Goal: Task Accomplishment & Management: Manage account settings

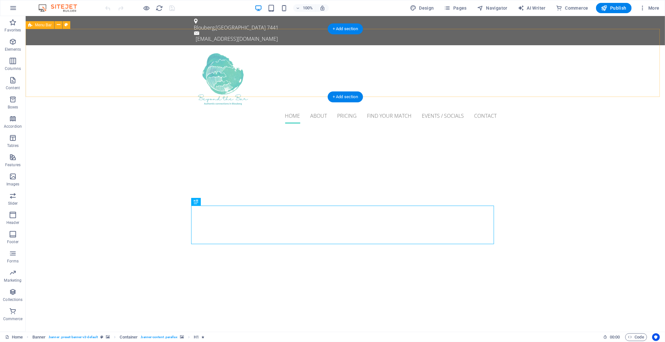
click at [525, 54] on div "Home About Pricing Find Your Match Events / Socials Contact" at bounding box center [345, 86] width 640 height 83
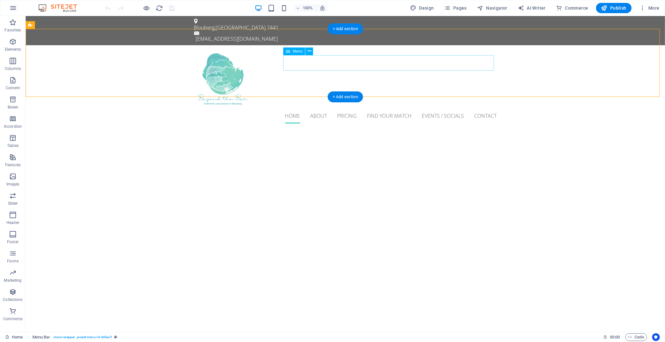
click at [345, 108] on nav "Home About Pricing Find Your Match Events / Socials Contact" at bounding box center [345, 115] width 303 height 15
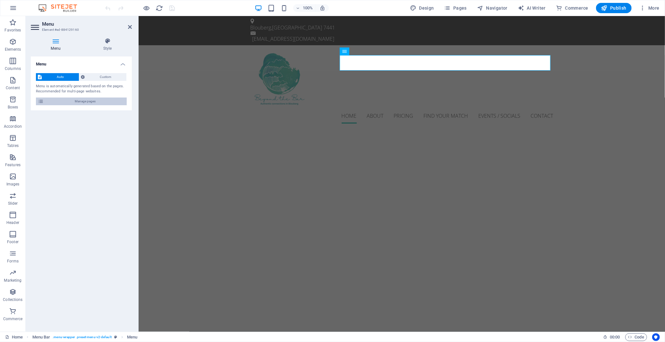
click at [83, 101] on span "Manage pages" at bounding box center [85, 102] width 79 height 8
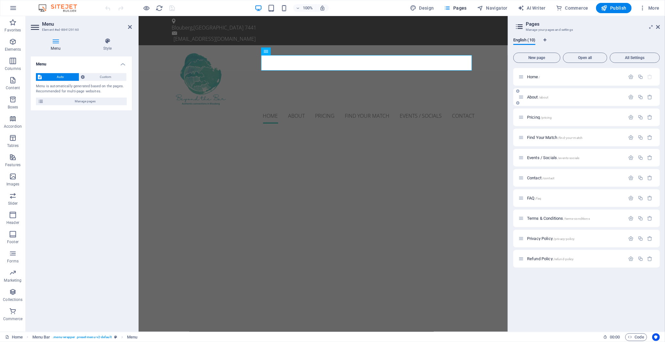
click at [535, 98] on span "About /about" at bounding box center [538, 97] width 22 height 5
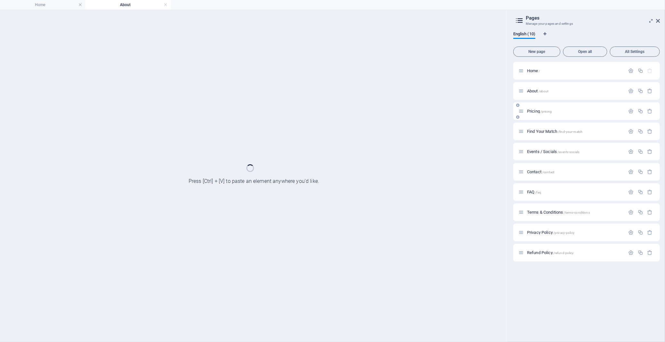
click at [534, 110] on span "Pricing /pricing" at bounding box center [539, 111] width 25 height 5
click at [535, 128] on div "Find Your Match /find-your-match" at bounding box center [572, 131] width 107 height 7
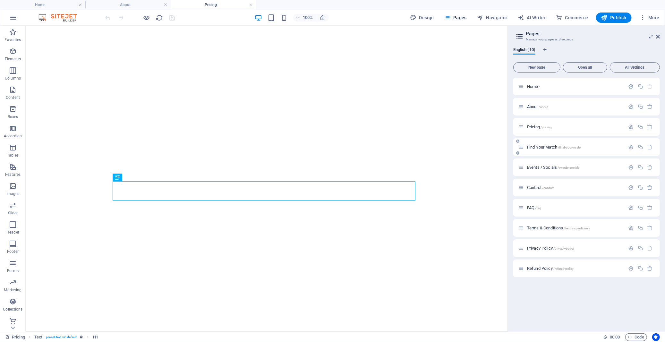
click at [542, 146] on span "Find Your Match /find-your-match" at bounding box center [555, 147] width 56 height 5
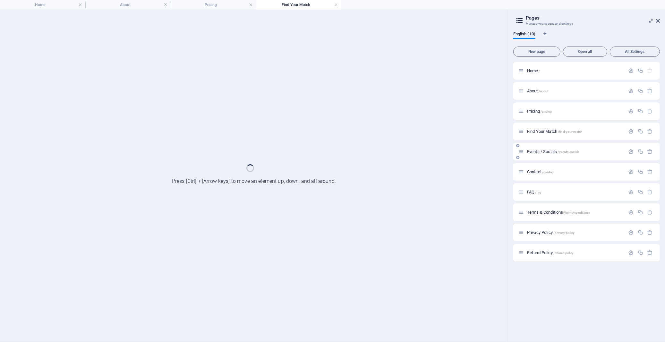
click at [542, 152] on span "Events / Socials /events-socials" at bounding box center [553, 151] width 52 height 5
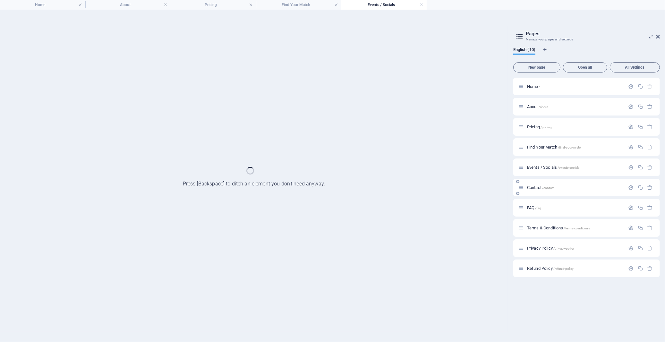
click at [538, 187] on span "Contact /contact" at bounding box center [540, 187] width 27 height 5
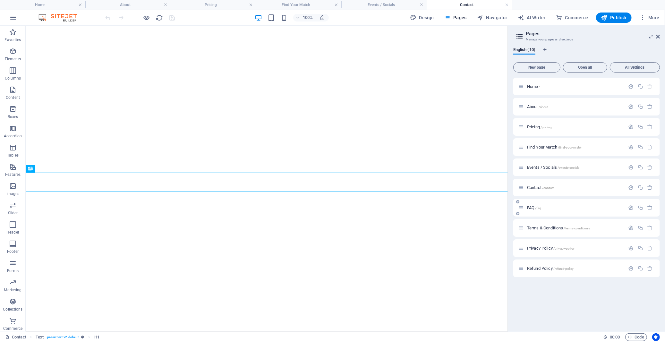
click at [531, 208] on span "FAQ /faq" at bounding box center [534, 207] width 14 height 5
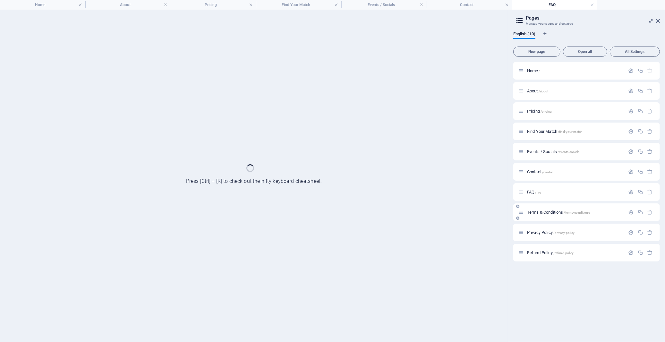
click at [538, 213] on div "Home / About /about Pricing /pricing Find Your Match /find-your-match Events / …" at bounding box center [587, 162] width 147 height 200
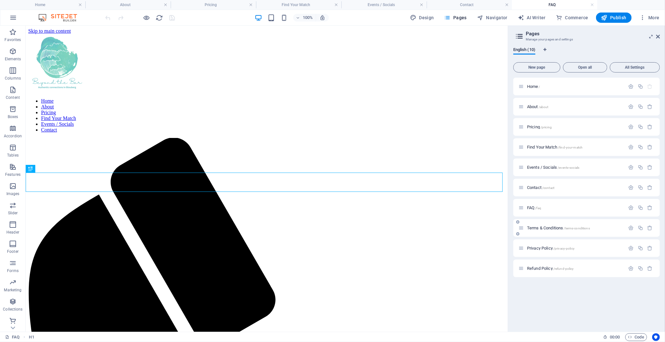
click at [543, 227] on span "Terms & Conditions /terms-conditions" at bounding box center [558, 228] width 63 height 5
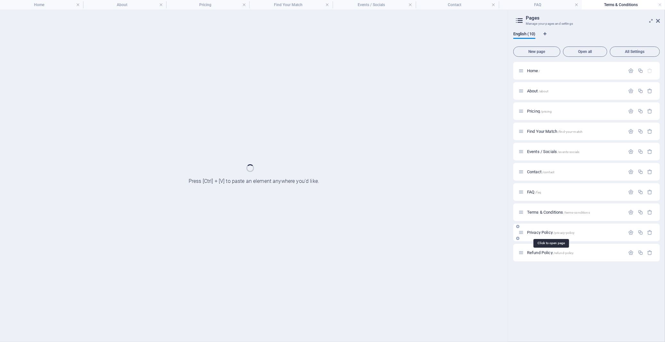
click at [542, 230] on span "Privacy Policy /privacy-policy" at bounding box center [551, 232] width 48 height 5
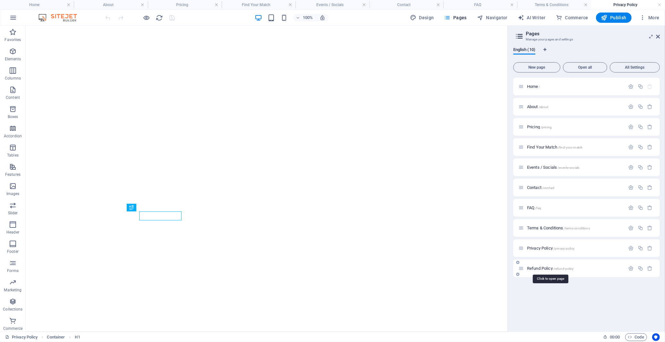
click at [546, 268] on span "Refund Policy /refund-policy" at bounding box center [550, 268] width 47 height 5
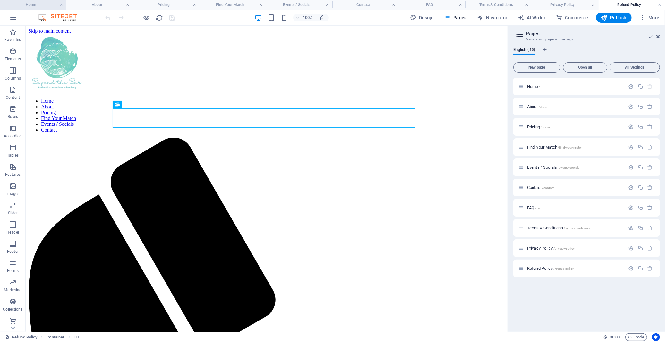
click at [40, 1] on li "Home" at bounding box center [33, 5] width 66 height 10
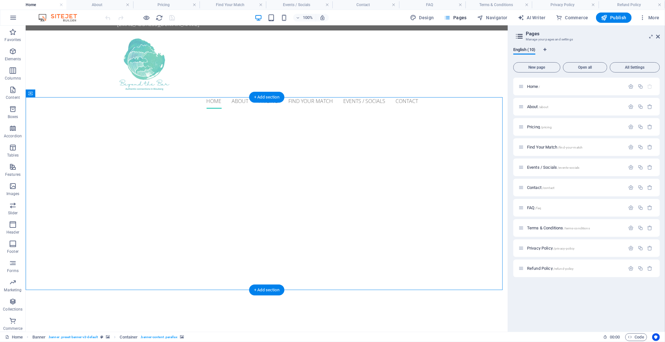
scroll to position [36, 0]
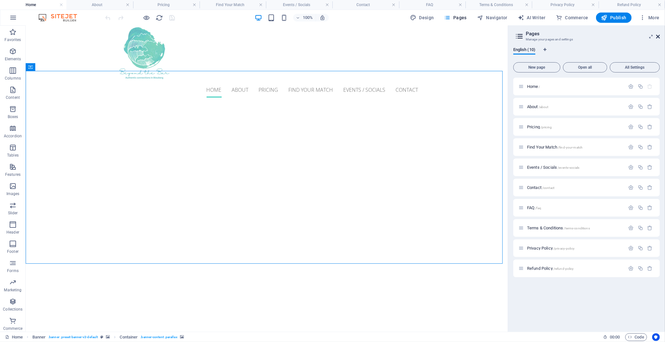
click at [660, 37] on icon at bounding box center [658, 36] width 4 height 5
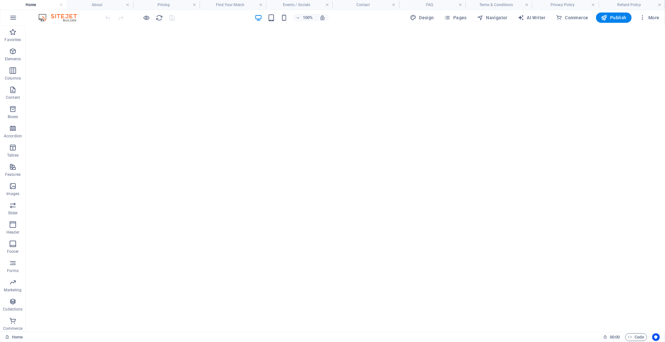
scroll to position [428, 0]
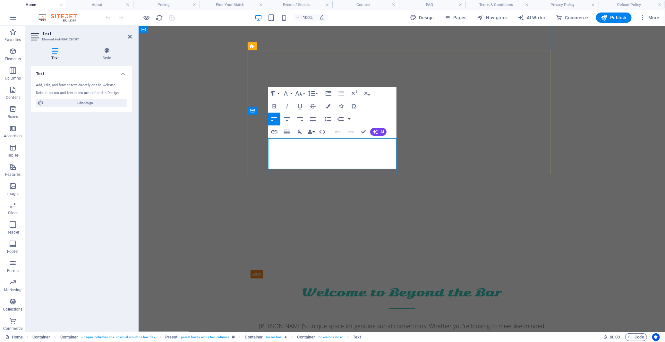
scroll to position [383, 0]
copy p "We meet every new member in person before adding them to our database or inviti…"
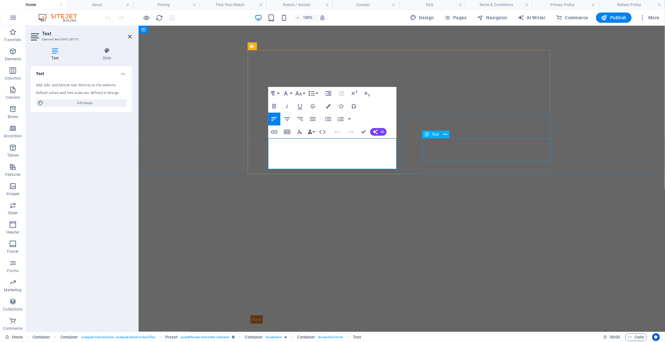
drag, startPoint x: 445, startPoint y: 142, endPoint x: 447, endPoint y: 144, distance: 3.4
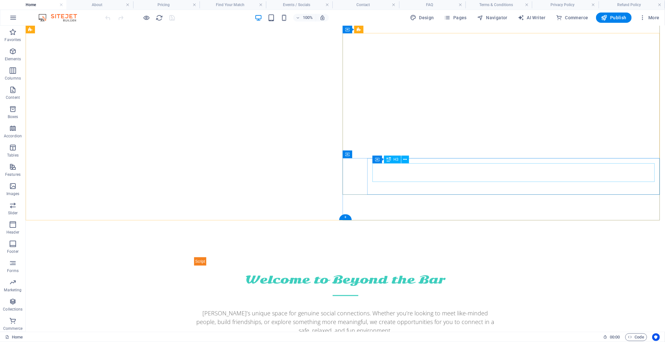
scroll to position [499, 0]
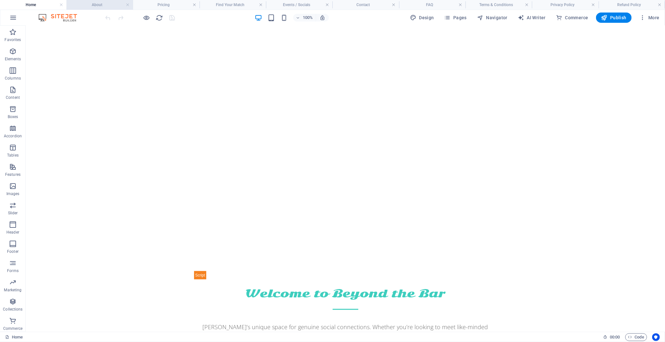
click at [91, 6] on h4 "About" at bounding box center [99, 4] width 66 height 7
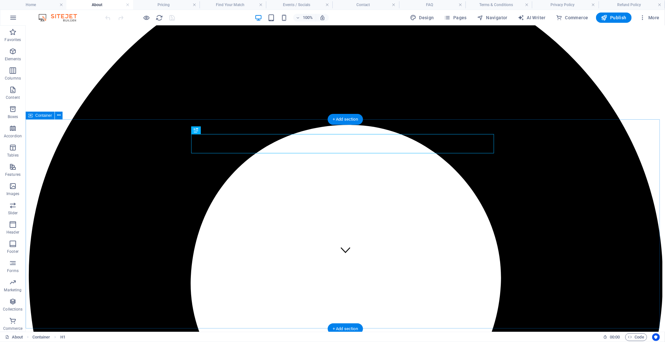
scroll to position [71, 0]
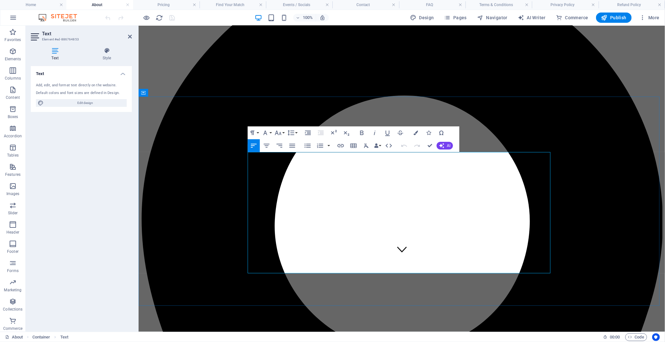
copy div "At Beyond the Bar, we believe real connections happen when people feel comforta…"
click at [161, 4] on h4 "Pricing" at bounding box center [166, 4] width 66 height 7
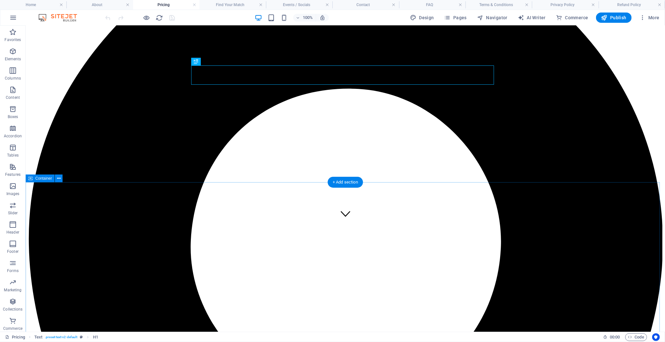
scroll to position [143, 0]
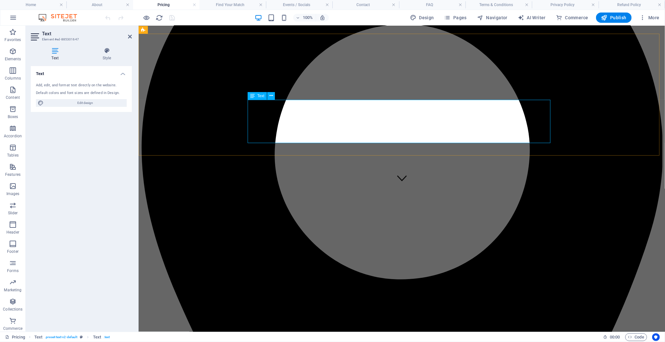
copy div "We’ve taken away the awkwardness of apps and random encounters. Beyond the Bar …"
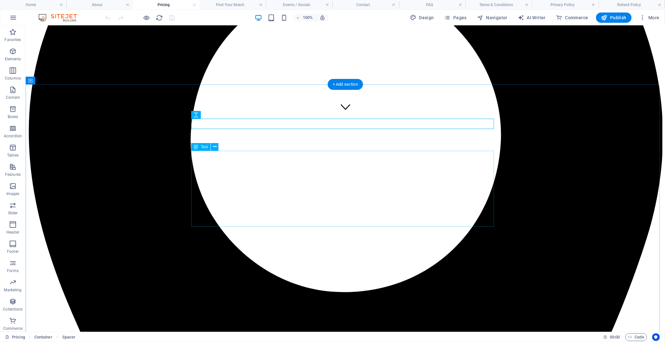
scroll to position [249, 0]
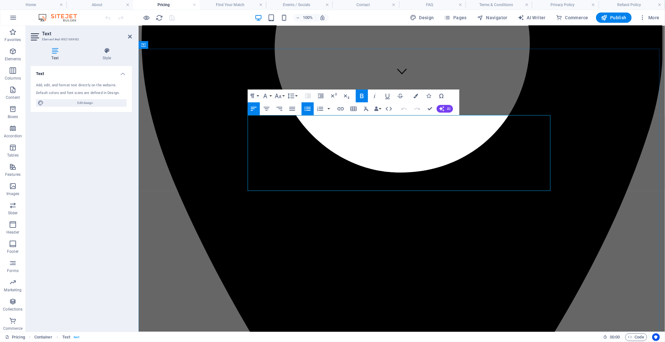
copy span "Includes in-person verification, profile setup and the double-opt-in introducti…"
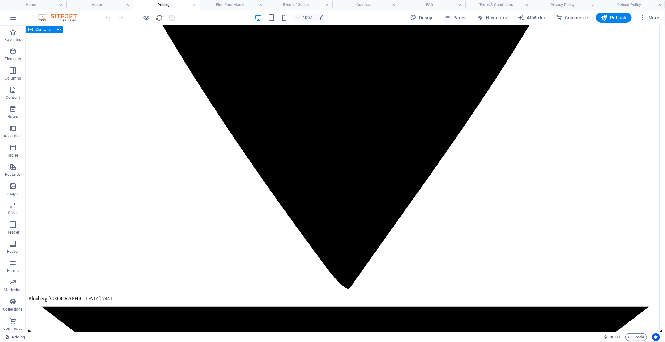
scroll to position [713, 0]
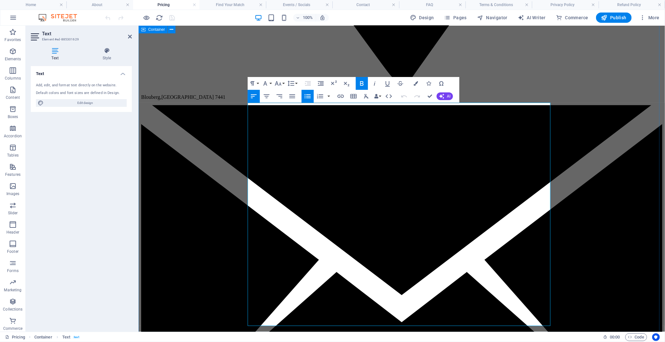
drag, startPoint x: 415, startPoint y: 149, endPoint x: 244, endPoint y: 136, distance: 171.2
copy li "In-person welcome We meet you locally to verify identity, discuss preferences a…"
click at [230, 2] on h4 "Find Your Match" at bounding box center [233, 4] width 66 height 7
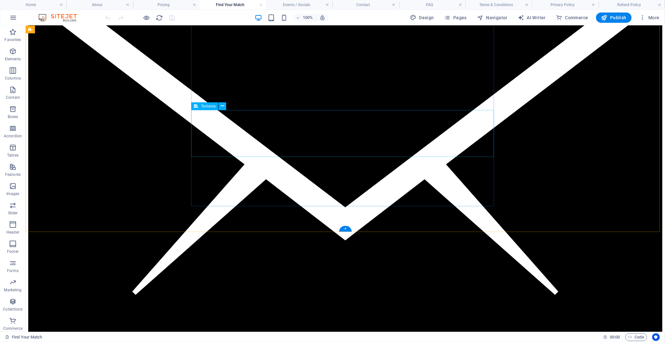
scroll to position [1038, 0]
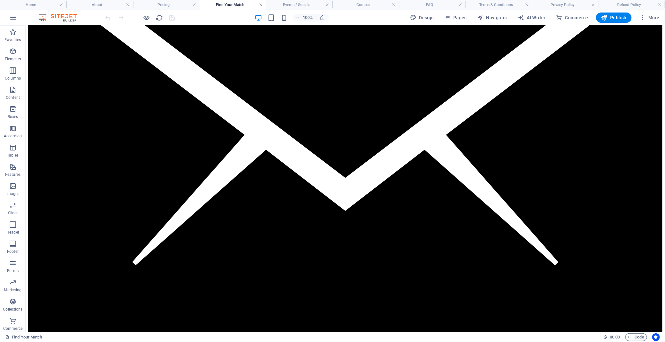
click at [259, 3] on link at bounding box center [261, 5] width 4 height 6
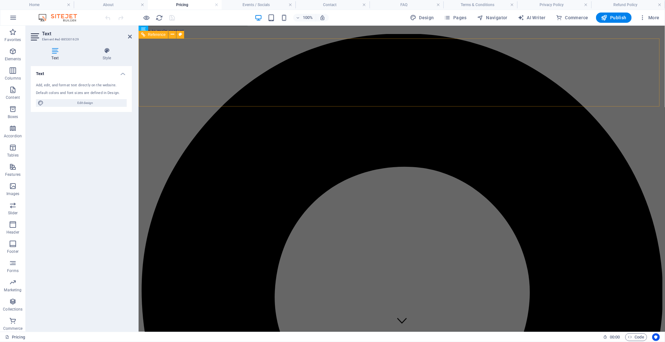
scroll to position [713, 0]
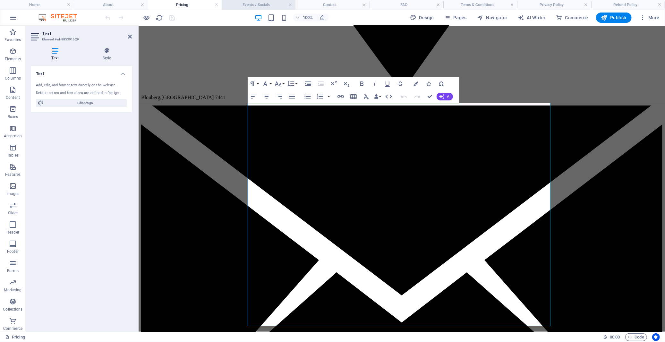
click at [268, 3] on h4 "Events / Socials" at bounding box center [259, 4] width 74 height 7
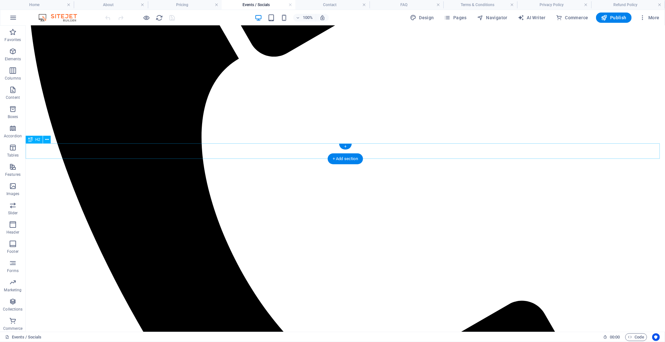
scroll to position [107, 0]
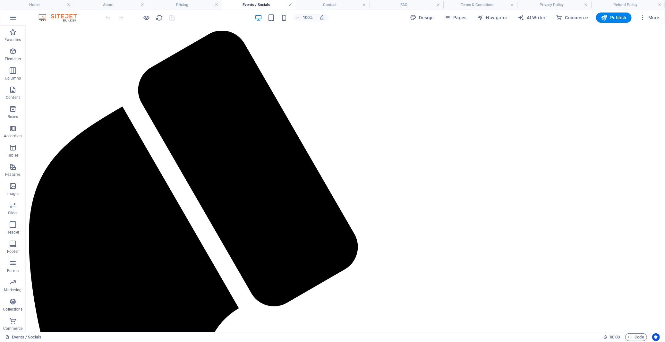
click at [291, 5] on link at bounding box center [291, 5] width 4 height 6
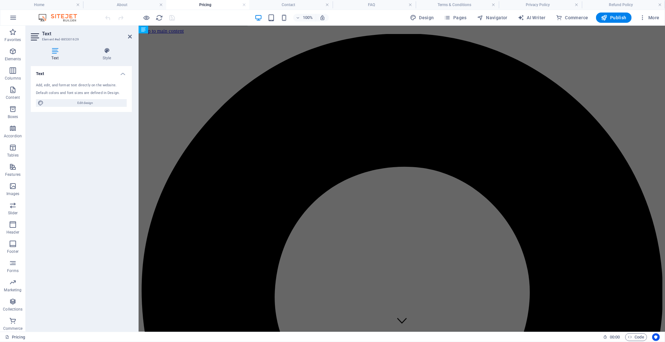
scroll to position [713, 0]
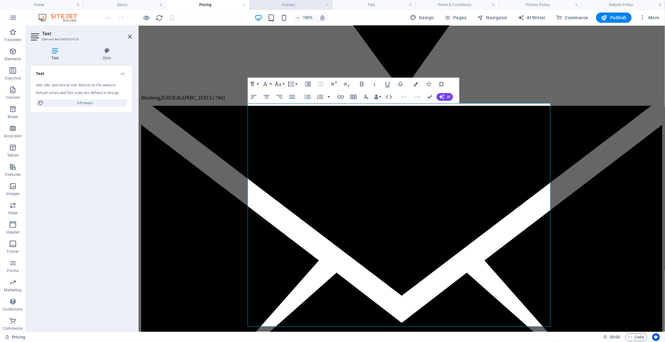
click at [299, 2] on h4 "Contact" at bounding box center [290, 4] width 83 height 7
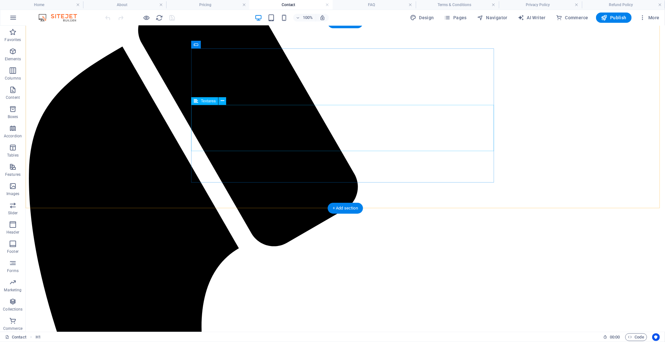
scroll to position [178, 0]
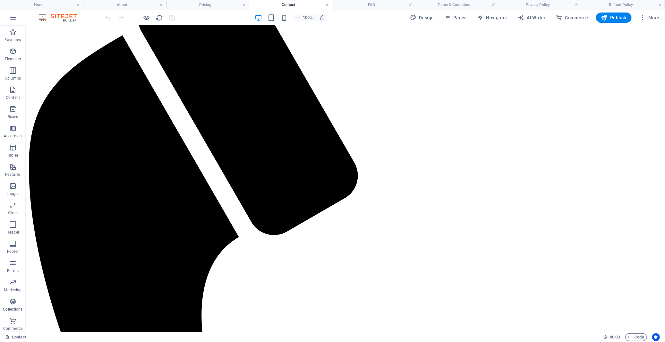
click at [325, 4] on link at bounding box center [327, 5] width 4 height 6
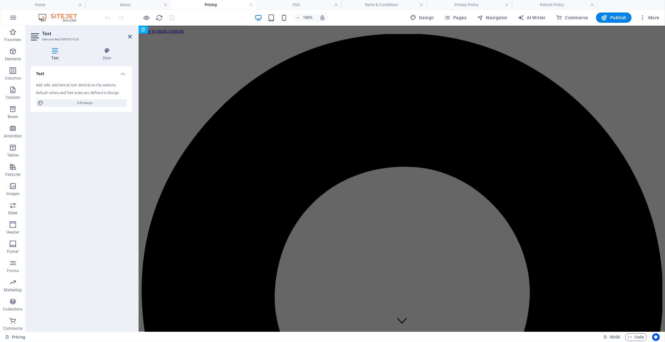
scroll to position [713, 0]
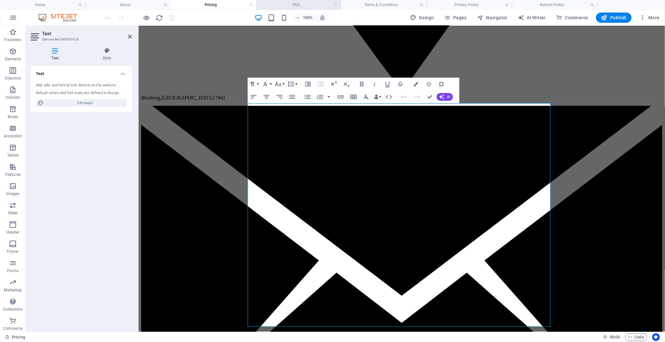
click at [311, 3] on h4 "FAQ" at bounding box center [298, 4] width 85 height 7
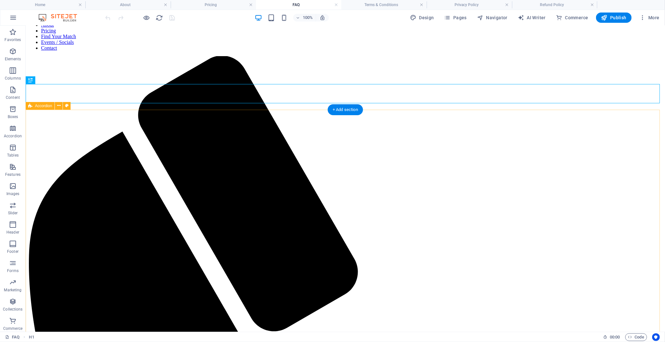
scroll to position [107, 0]
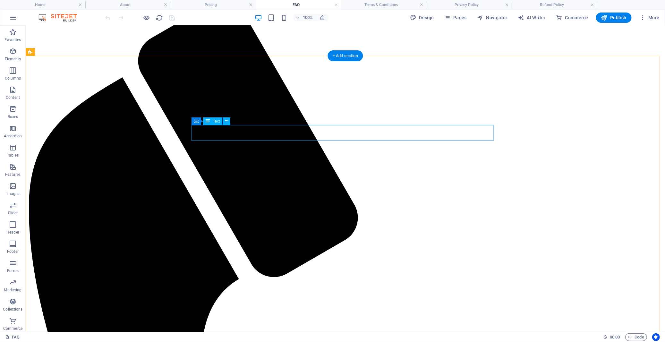
scroll to position [143, 0]
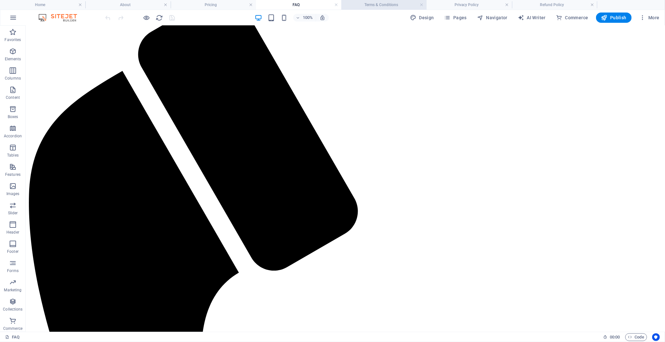
click at [388, 5] on h4 "Terms & Conditions" at bounding box center [384, 4] width 85 height 7
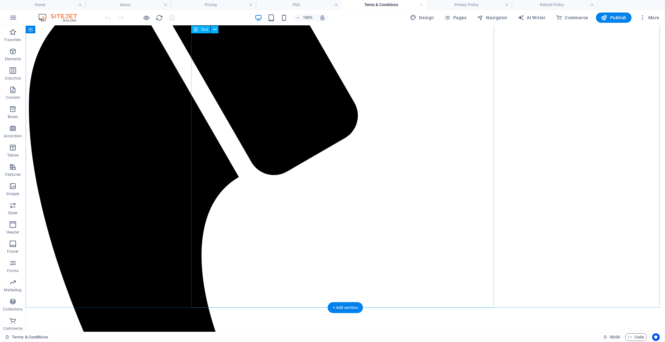
scroll to position [249, 0]
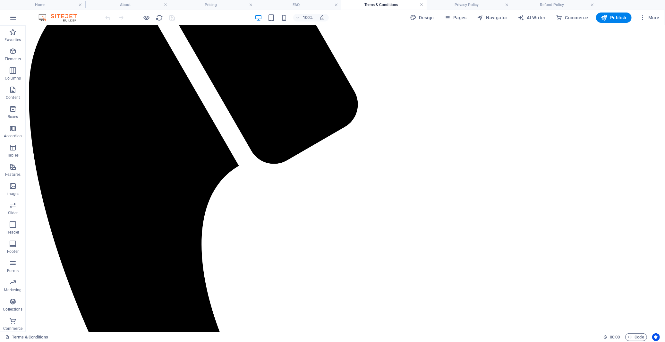
click at [421, 4] on link at bounding box center [422, 5] width 4 height 6
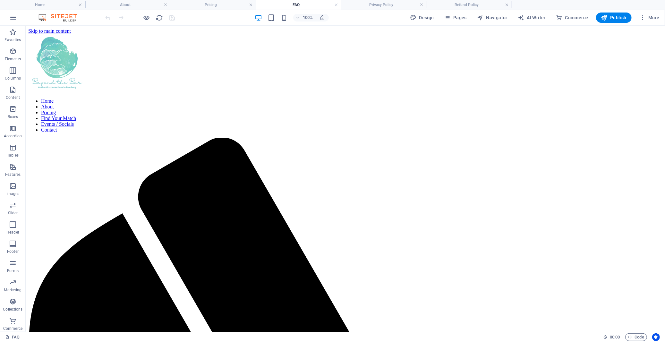
scroll to position [143, 0]
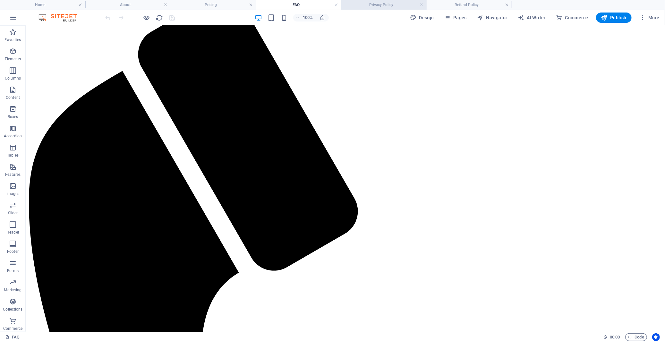
click at [395, 1] on li "Privacy Policy" at bounding box center [384, 5] width 85 height 10
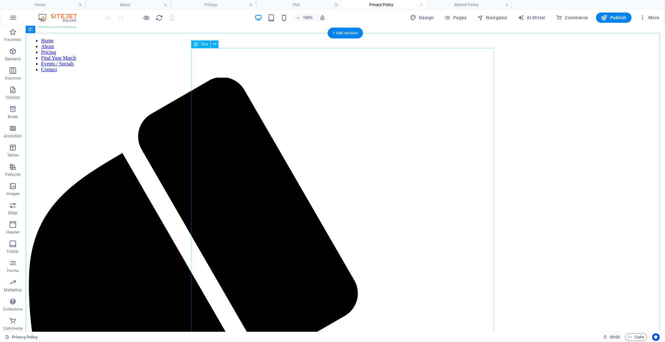
scroll to position [25, 0]
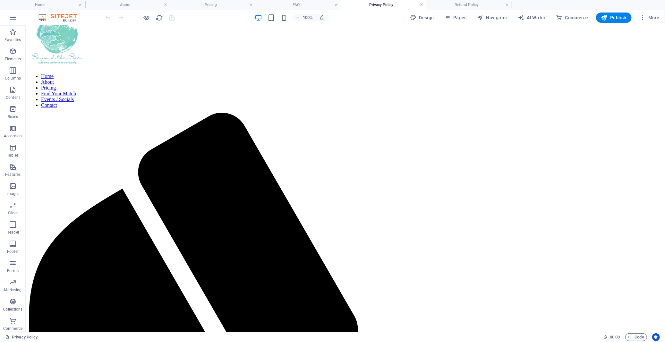
click at [422, 5] on link at bounding box center [422, 5] width 4 height 6
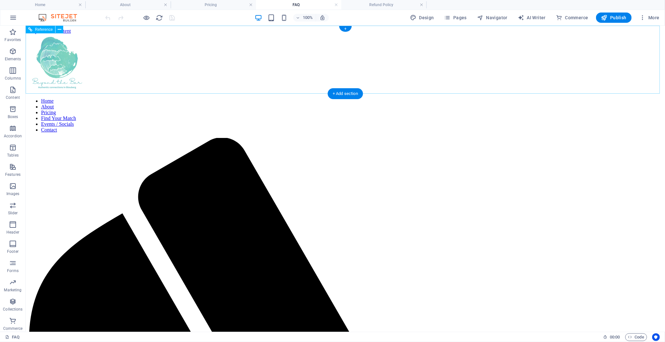
scroll to position [143, 0]
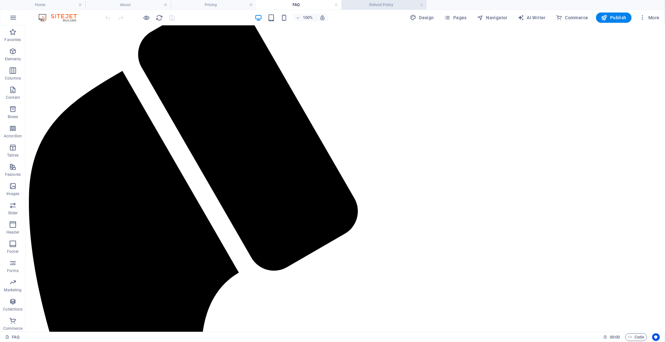
click at [390, 0] on li "Refund Policy" at bounding box center [384, 5] width 85 height 10
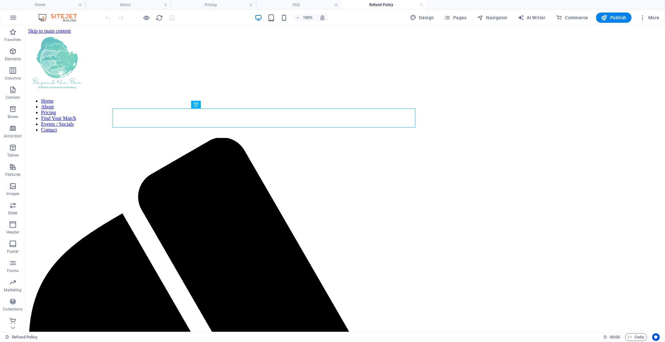
scroll to position [0, 0]
click at [421, 5] on link at bounding box center [422, 5] width 4 height 6
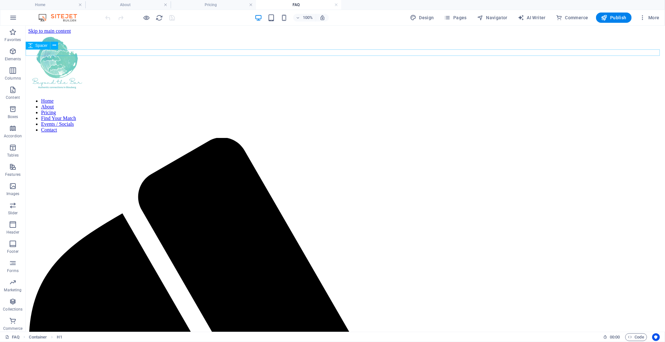
scroll to position [143, 0]
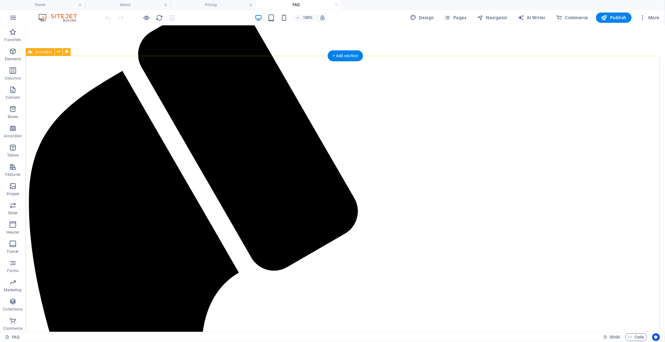
click at [46, 8] on h4 "Home" at bounding box center [42, 4] width 85 height 7
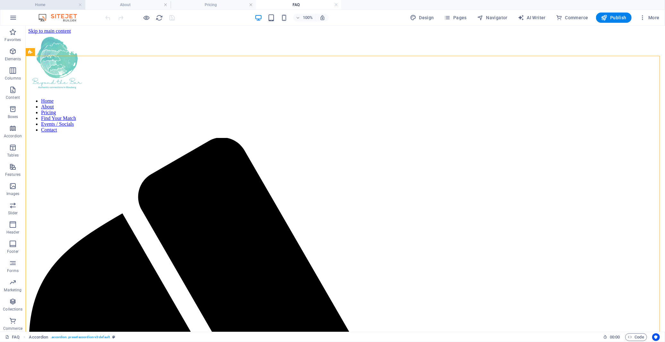
scroll to position [499, 0]
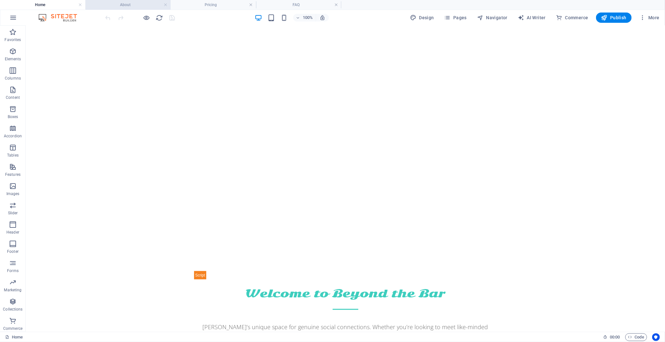
click at [139, 4] on h4 "About" at bounding box center [127, 4] width 85 height 7
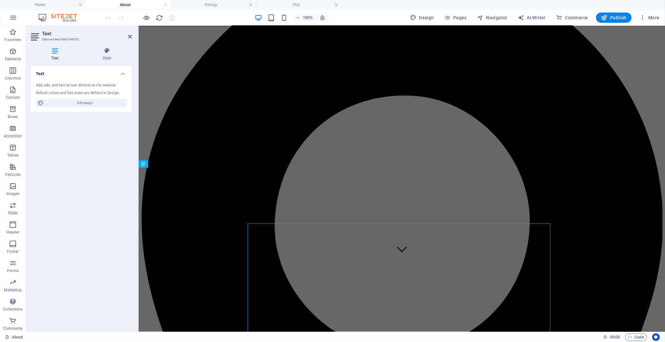
scroll to position [0, 0]
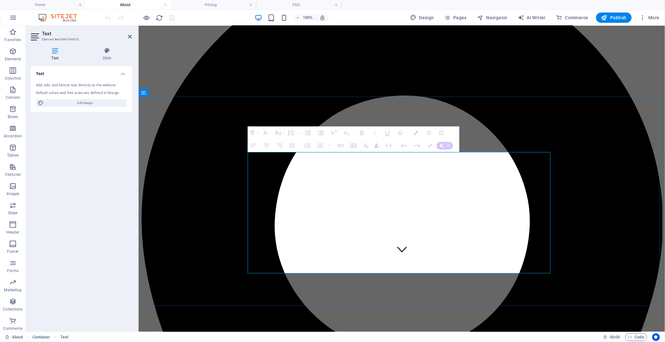
drag, startPoint x: 306, startPoint y: 170, endPoint x: 245, endPoint y: 152, distance: 62.9
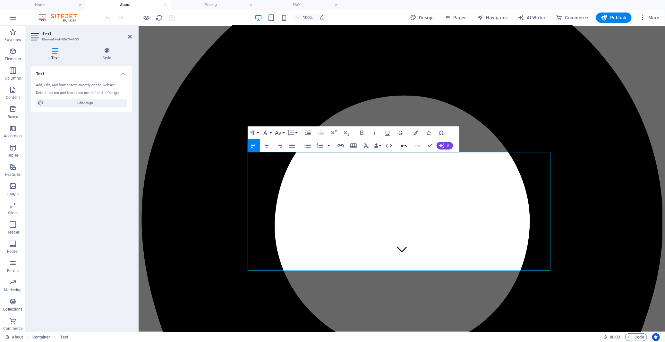
click at [407, 146] on icon "button" at bounding box center [405, 146] width 6 height 2
drag, startPoint x: 534, startPoint y: 196, endPoint x: 246, endPoint y: 179, distance: 288.5
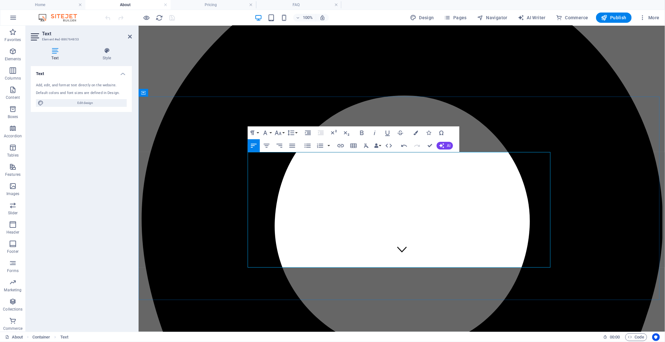
drag, startPoint x: 248, startPoint y: 211, endPoint x: 300, endPoint y: 255, distance: 68.3
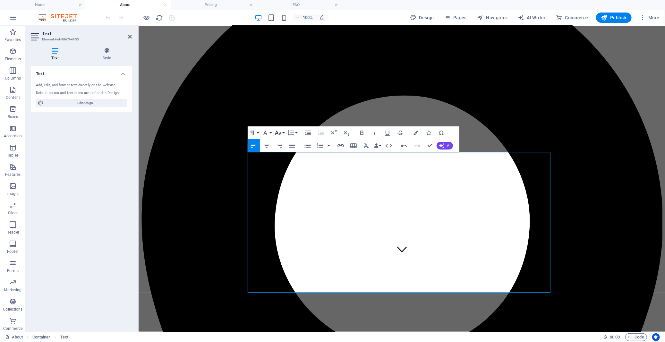
click at [279, 132] on icon "button" at bounding box center [278, 133] width 8 height 8
click at [288, 203] on link "18" at bounding box center [284, 203] width 23 height 10
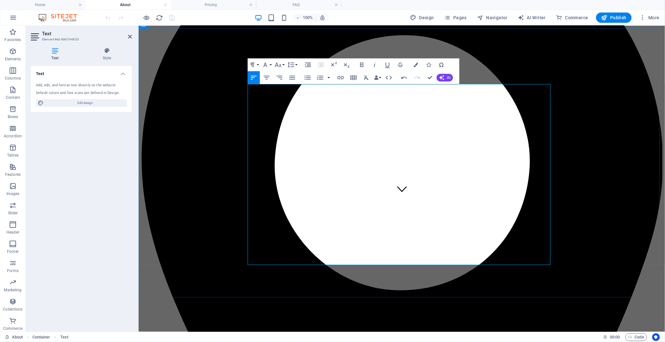
scroll to position [143, 0]
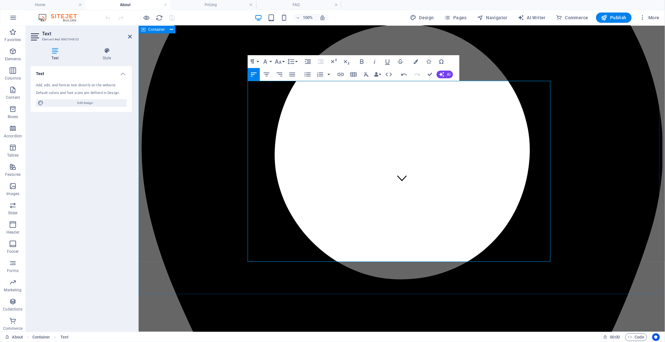
drag, startPoint x: 325, startPoint y: 155, endPoint x: 236, endPoint y: 156, distance: 89.9
click at [364, 60] on icon "button" at bounding box center [362, 62] width 8 height 8
drag, startPoint x: 297, startPoint y: 189, endPoint x: 243, endPoint y: 188, distance: 53.9
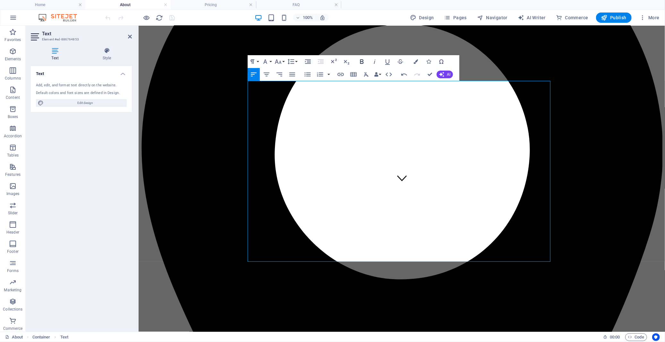
click at [361, 64] on icon "button" at bounding box center [362, 61] width 4 height 4
drag, startPoint x: 288, startPoint y: 207, endPoint x: 249, endPoint y: 205, distance: 39.2
click at [361, 60] on icon "button" at bounding box center [362, 62] width 8 height 8
drag, startPoint x: 306, startPoint y: 216, endPoint x: 248, endPoint y: 214, distance: 58.4
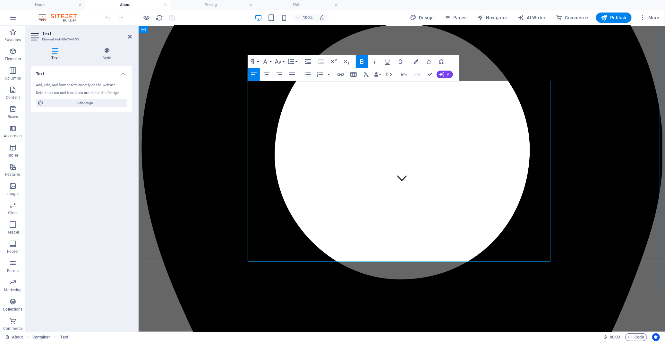
click at [360, 60] on icon "button" at bounding box center [362, 62] width 8 height 8
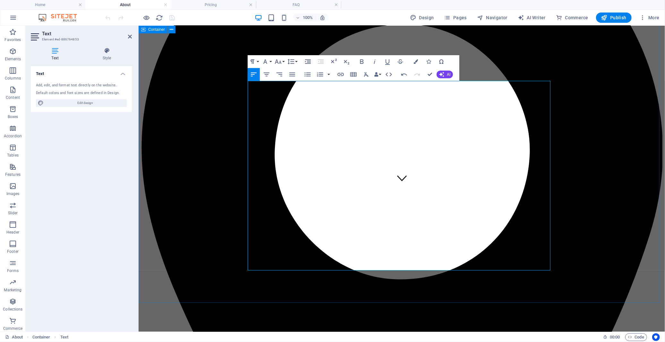
drag, startPoint x: 306, startPoint y: 251, endPoint x: 236, endPoint y: 251, distance: 70.6
click at [361, 60] on icon "button" at bounding box center [362, 62] width 8 height 8
drag, startPoint x: 542, startPoint y: 206, endPoint x: 243, endPoint y: 190, distance: 299.6
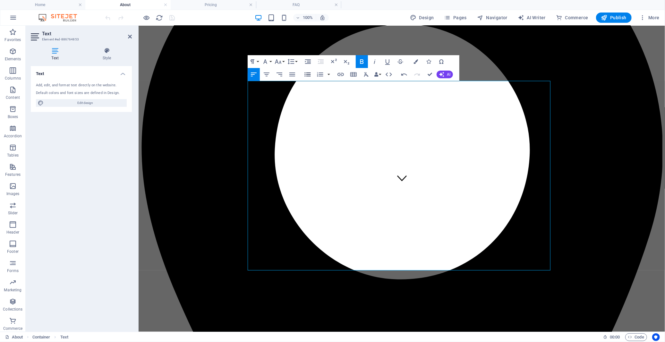
click at [307, 74] on icon "button" at bounding box center [308, 74] width 6 height 4
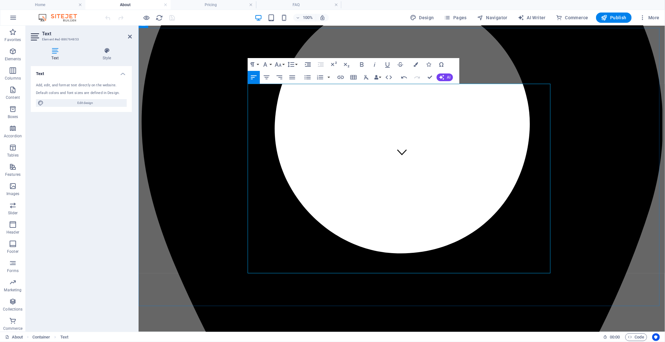
scroll to position [214, 0]
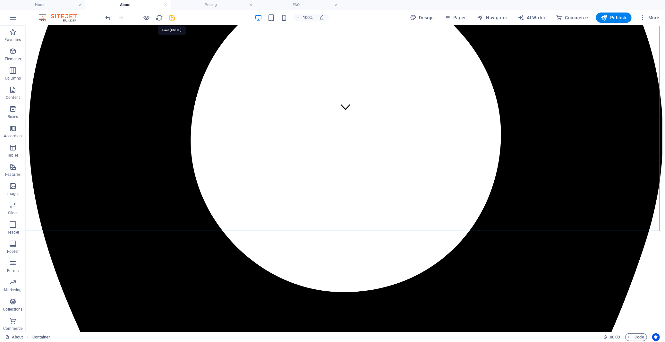
click at [172, 17] on icon "save" at bounding box center [172, 17] width 7 height 7
click at [48, 3] on h4 "Home" at bounding box center [42, 4] width 85 height 7
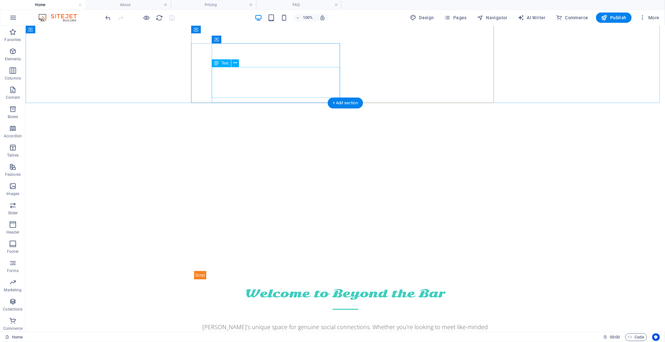
scroll to position [464, 0]
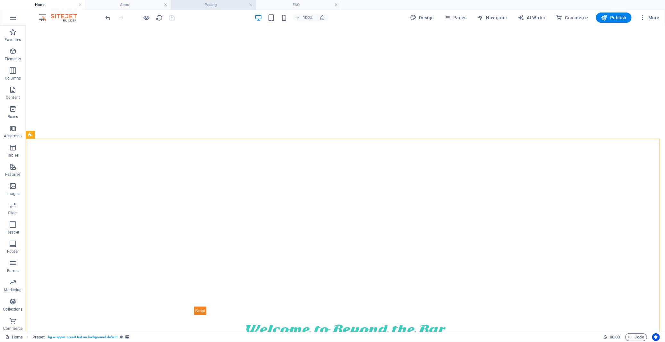
drag, startPoint x: 212, startPoint y: 6, endPoint x: 185, endPoint y: 3, distance: 27.2
click at [212, 6] on h4 "Pricing" at bounding box center [213, 4] width 85 height 7
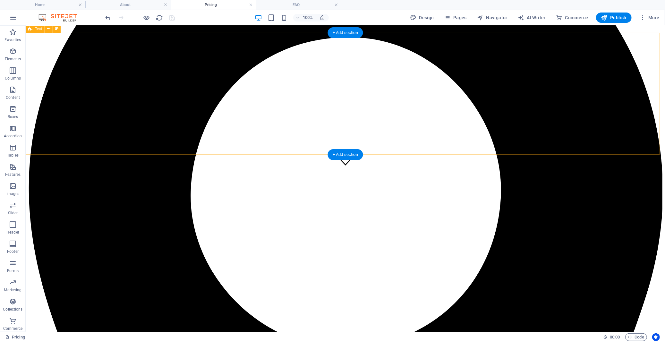
scroll to position [178, 0]
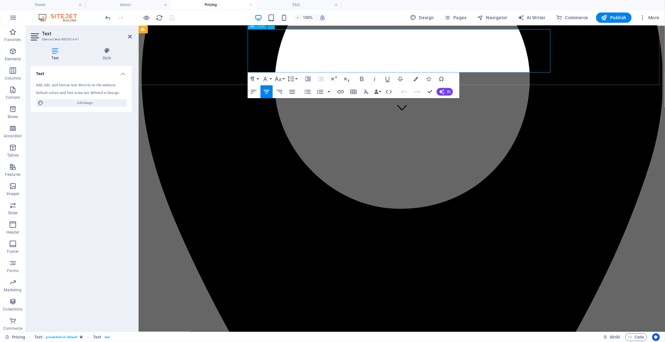
drag, startPoint x: 538, startPoint y: 67, endPoint x: 247, endPoint y: 35, distance: 292.0
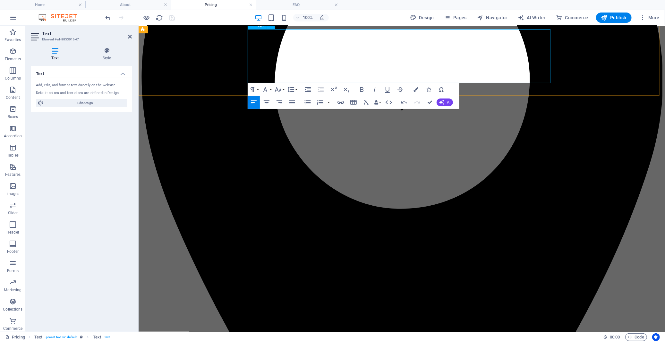
scroll to position [1764, 0]
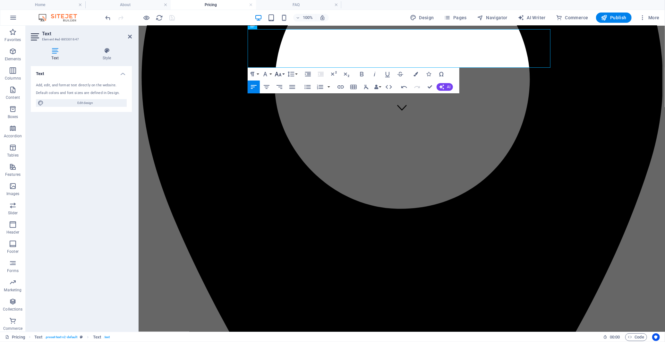
click at [279, 74] on icon "button" at bounding box center [278, 74] width 8 height 8
drag, startPoint x: 283, startPoint y: 142, endPoint x: 150, endPoint y: 111, distance: 137.4
click at [283, 142] on link "18" at bounding box center [284, 145] width 23 height 10
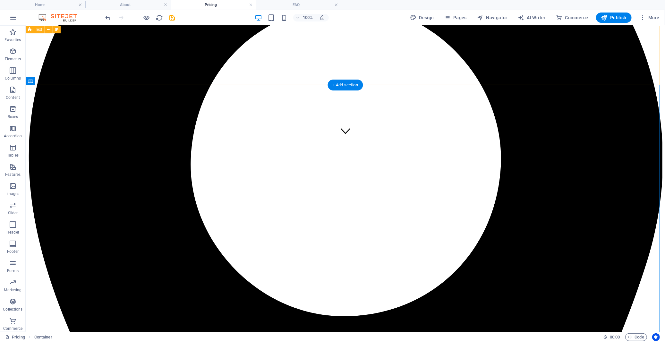
scroll to position [178, 0]
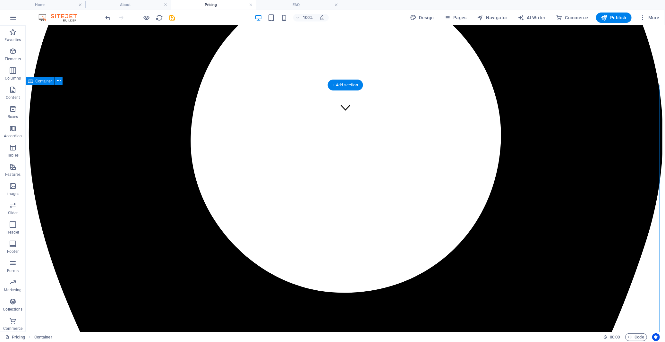
scroll to position [249, 0]
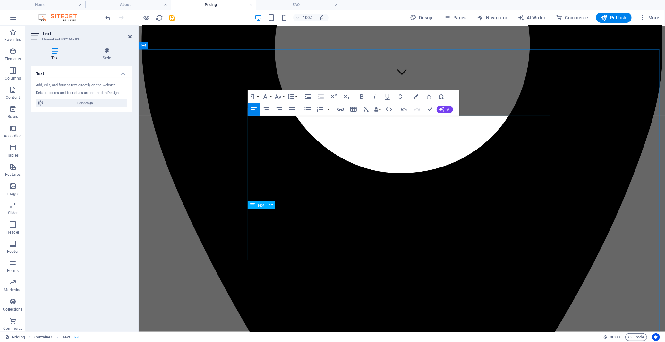
scroll to position [765, 0]
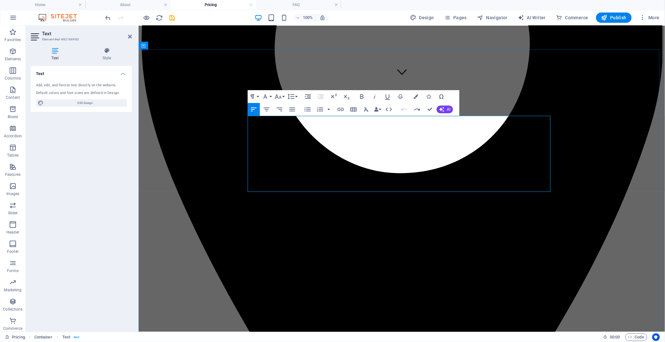
drag, startPoint x: 299, startPoint y: 171, endPoint x: 292, endPoint y: 171, distance: 6.1
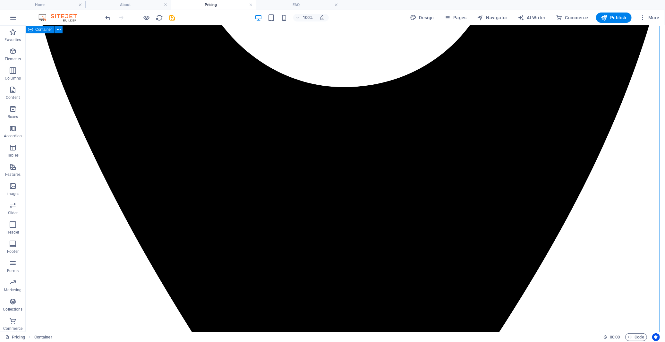
scroll to position [427, 0]
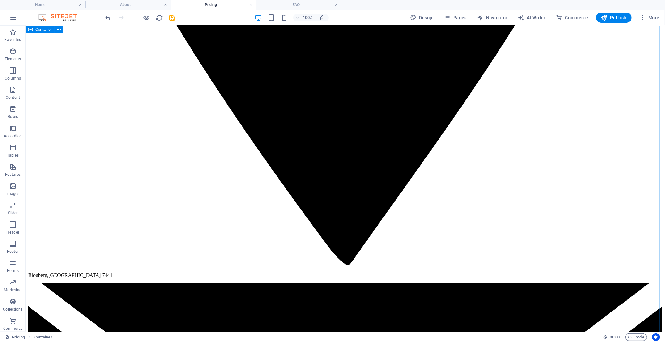
scroll to position [713, 0]
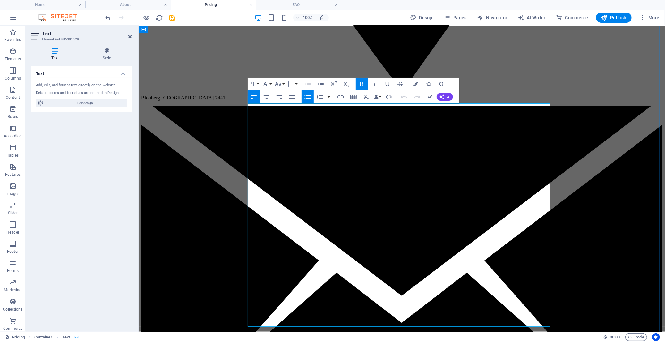
drag, startPoint x: 414, startPoint y: 151, endPoint x: 253, endPoint y: 139, distance: 161.5
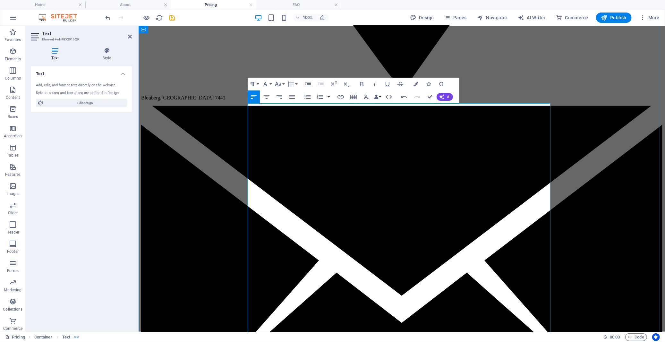
drag, startPoint x: 317, startPoint y: 142, endPoint x: 251, endPoint y: 144, distance: 66.2
drag, startPoint x: 307, startPoint y: 132, endPoint x: 253, endPoint y: 134, distance: 54.0
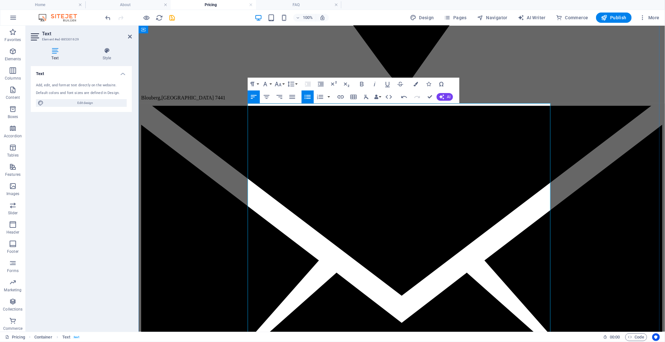
drag, startPoint x: 329, startPoint y: 133, endPoint x: 252, endPoint y: 133, distance: 77.0
click at [281, 83] on icon "button" at bounding box center [278, 84] width 8 height 8
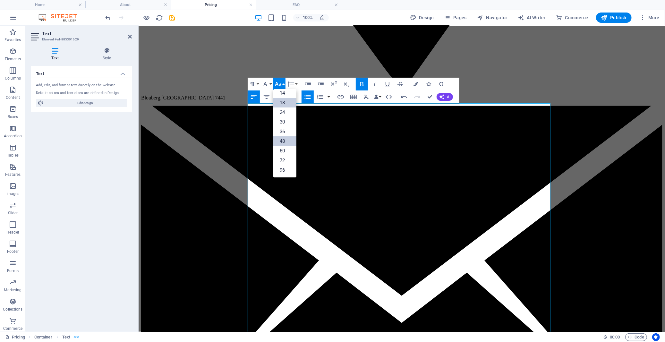
scroll to position [51, 0]
click at [284, 100] on link "18" at bounding box center [284, 103] width 23 height 10
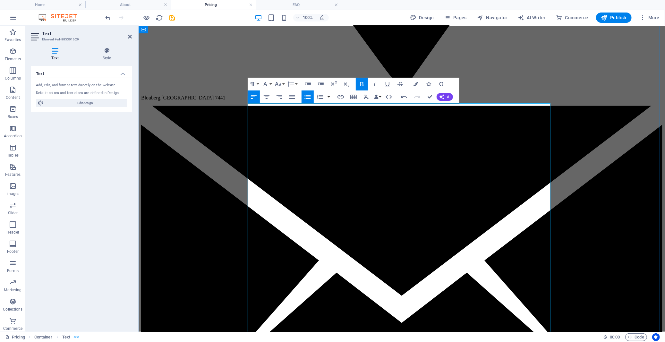
drag, startPoint x: 323, startPoint y: 133, endPoint x: 248, endPoint y: 133, distance: 75.1
click at [359, 83] on icon "button" at bounding box center [362, 84] width 8 height 8
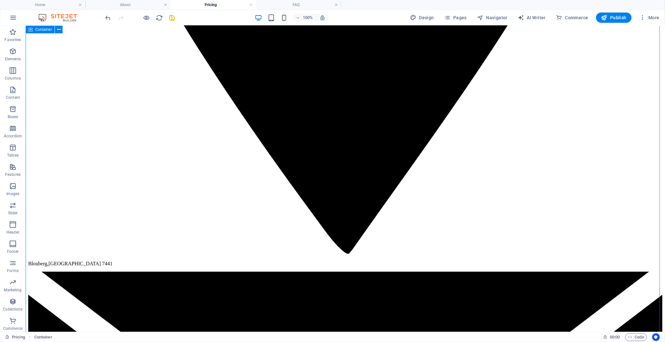
click at [293, 5] on h4 "FAQ" at bounding box center [298, 4] width 85 height 7
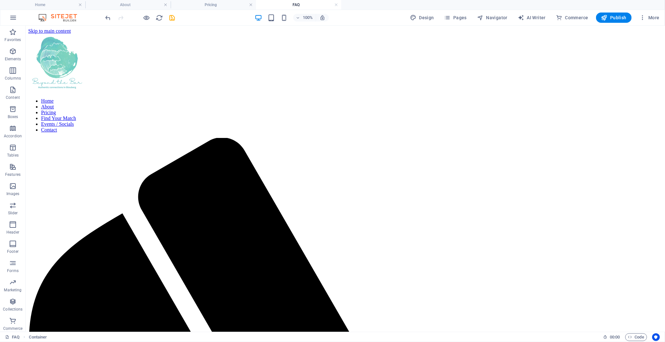
scroll to position [143, 0]
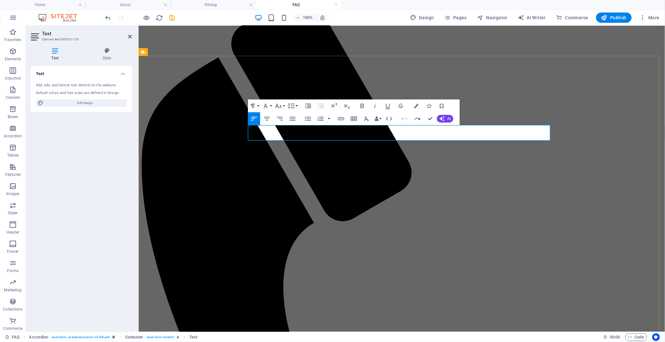
scroll to position [1095, 0]
click at [280, 106] on icon "button" at bounding box center [279, 106] width 8 height 8
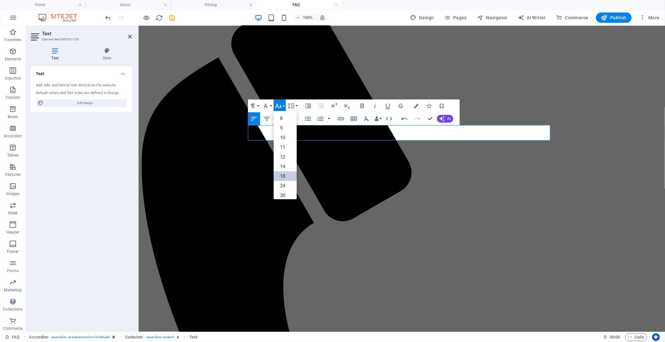
click at [287, 172] on link "18" at bounding box center [285, 176] width 23 height 10
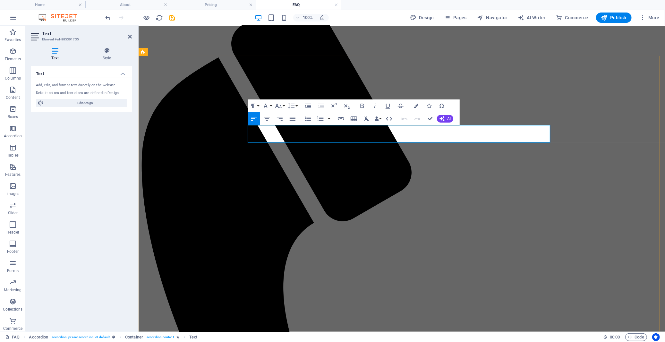
drag, startPoint x: 307, startPoint y: 130, endPoint x: 285, endPoint y: 129, distance: 21.2
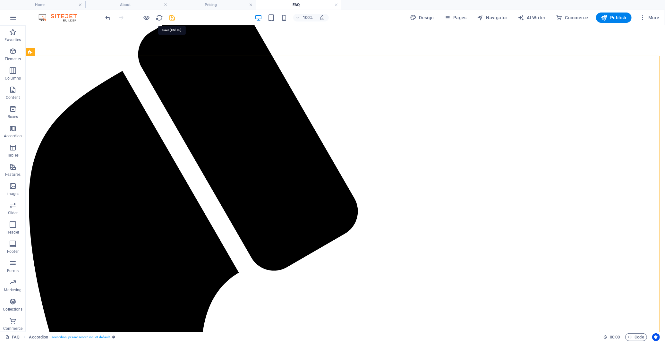
click at [173, 20] on icon "save" at bounding box center [172, 17] width 7 height 7
click at [59, 4] on h4 "Home" at bounding box center [42, 4] width 85 height 7
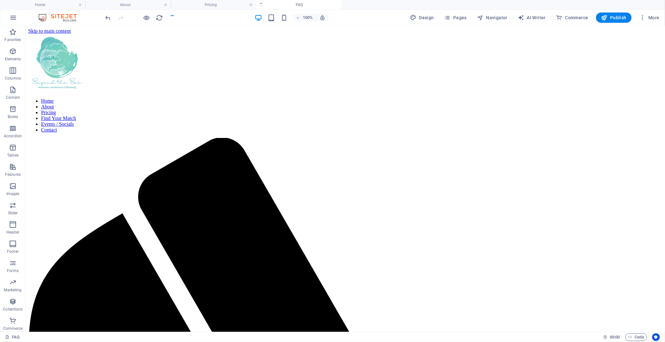
scroll to position [464, 0]
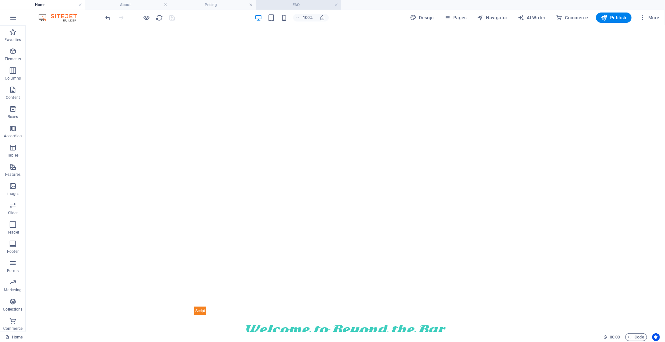
click at [300, 4] on h4 "FAQ" at bounding box center [298, 4] width 85 height 7
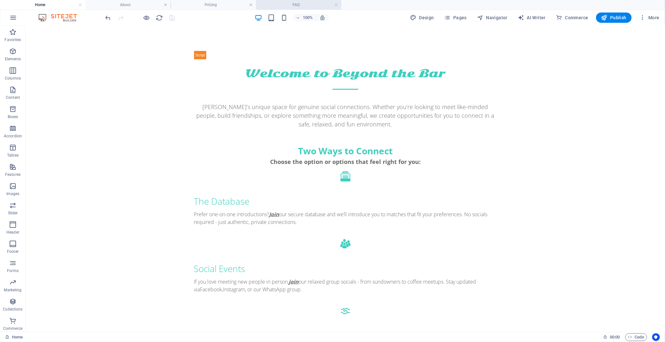
scroll to position [0, 0]
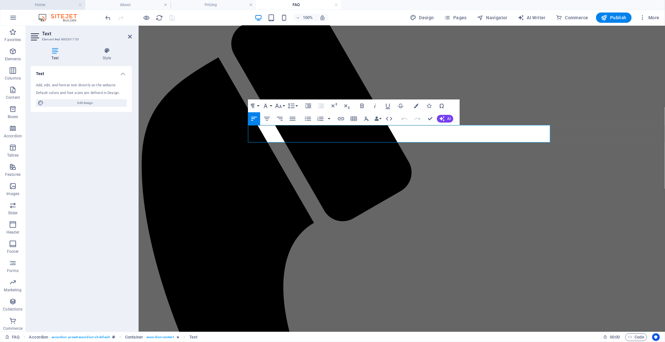
click at [50, 5] on h4 "Home" at bounding box center [42, 4] width 85 height 7
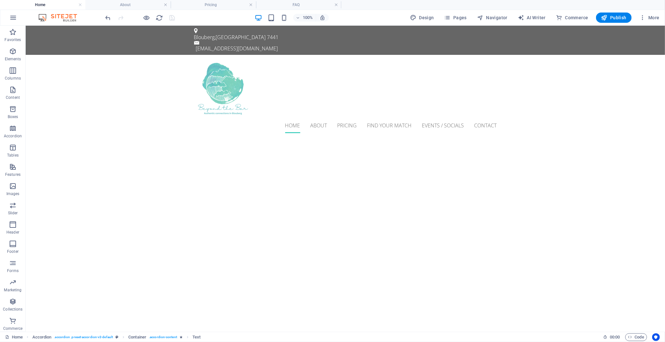
scroll to position [464, 0]
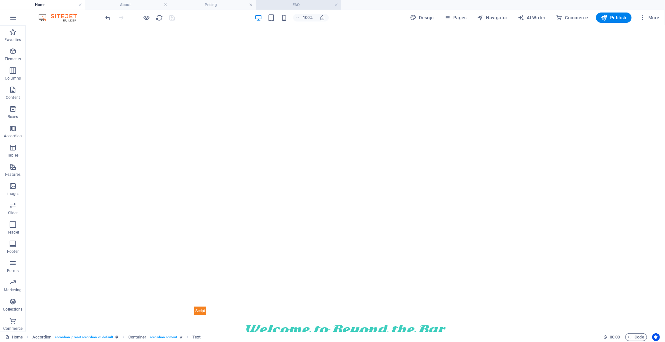
click at [287, 4] on h4 "FAQ" at bounding box center [298, 4] width 85 height 7
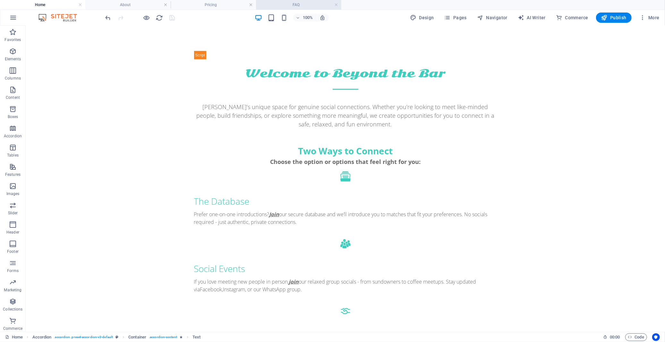
scroll to position [0, 0]
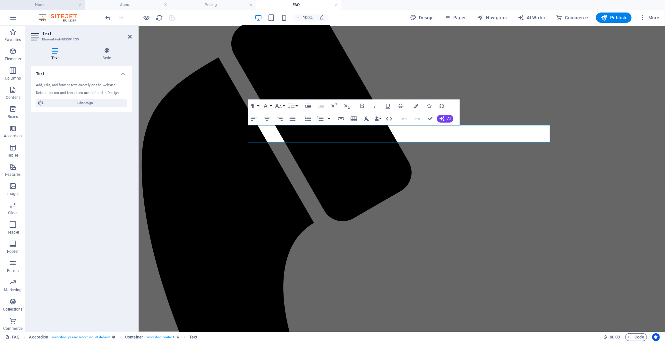
drag, startPoint x: 61, startPoint y: 5, endPoint x: 72, endPoint y: 22, distance: 20.2
click at [61, 5] on h4 "Home" at bounding box center [42, 4] width 85 height 7
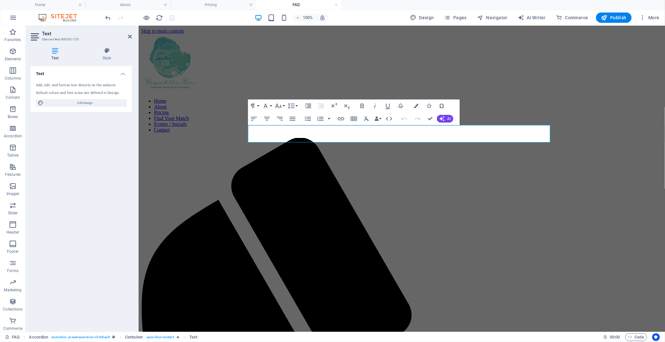
scroll to position [464, 0]
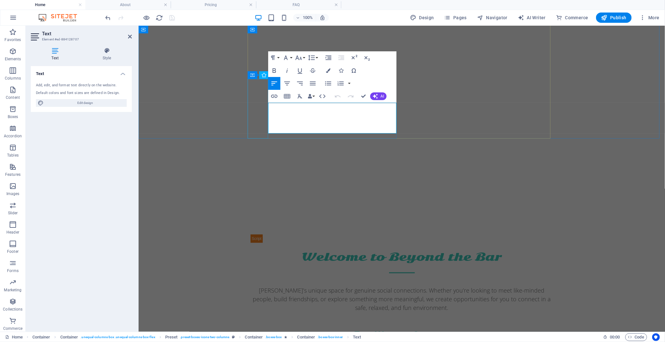
scroll to position [418, 0]
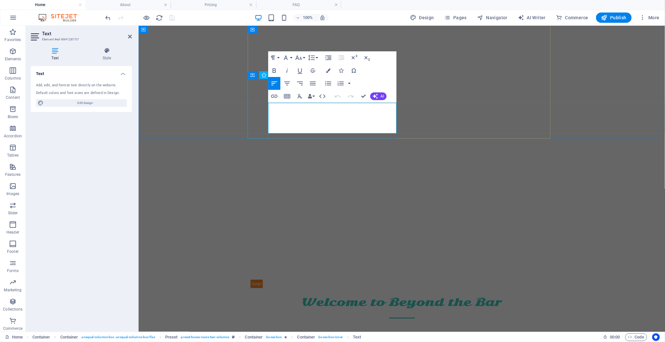
drag, startPoint x: 286, startPoint y: 130, endPoint x: 258, endPoint y: 105, distance: 37.1
copy p "We meet every new member in person before adding them to our database or inviti…"
click at [65, 176] on div "Text Add, edit, and format text directly on the website. Default colors and fon…" at bounding box center [81, 196] width 101 height 261
